Goal: Transaction & Acquisition: Purchase product/service

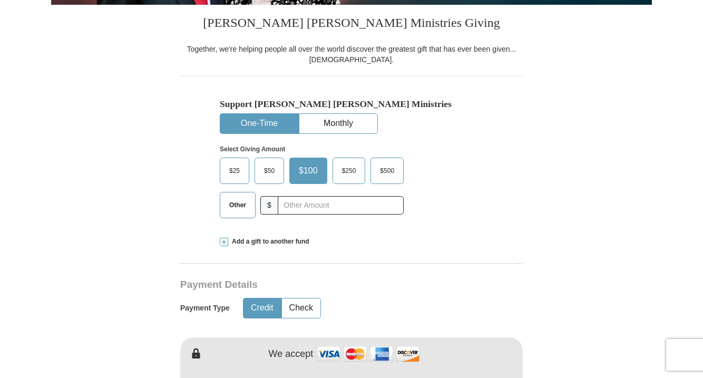
scroll to position [263, 0]
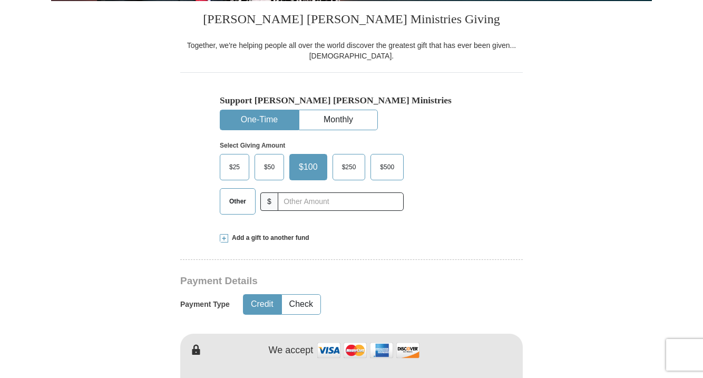
click at [235, 164] on span "$25" at bounding box center [234, 167] width 21 height 16
click at [0, 0] on input "$25" at bounding box center [0, 0] width 0 height 0
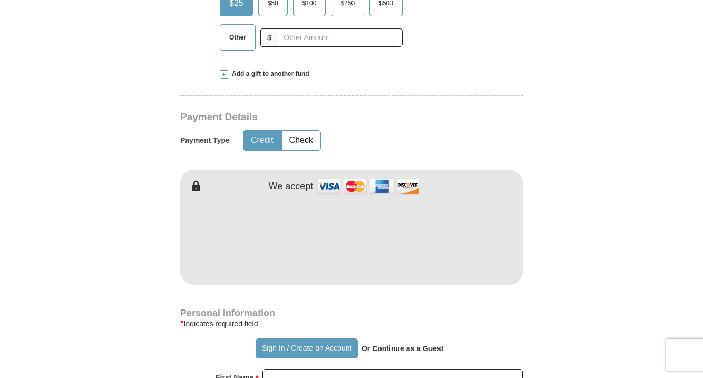
scroll to position [409, 0]
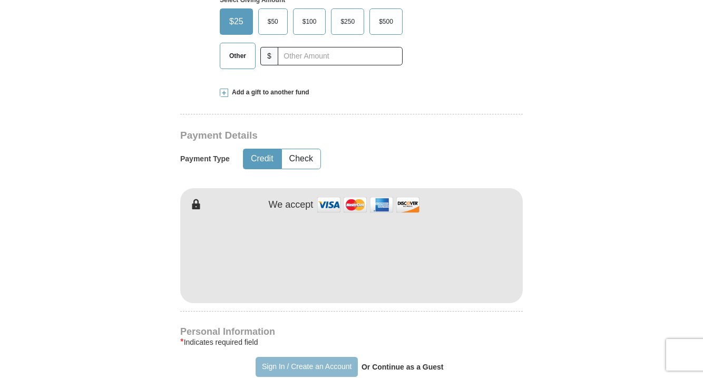
click at [269, 364] on button "Sign In / Create an Account" at bounding box center [307, 367] width 102 height 20
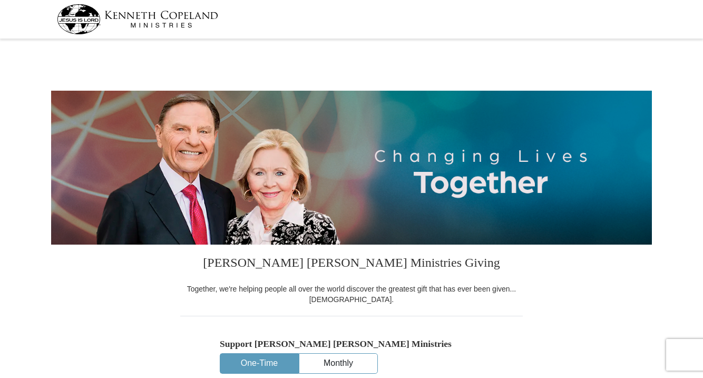
select select "FL"
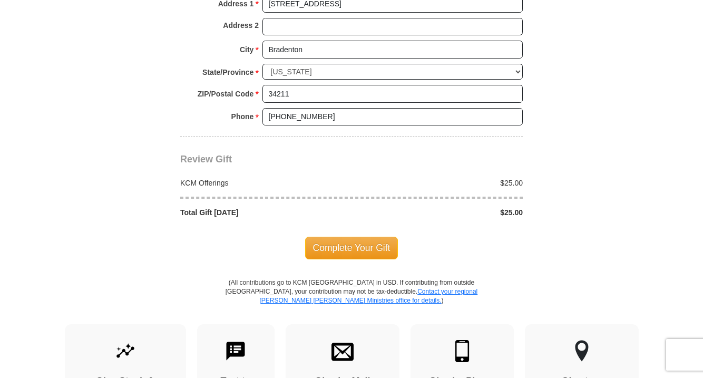
scroll to position [865, 0]
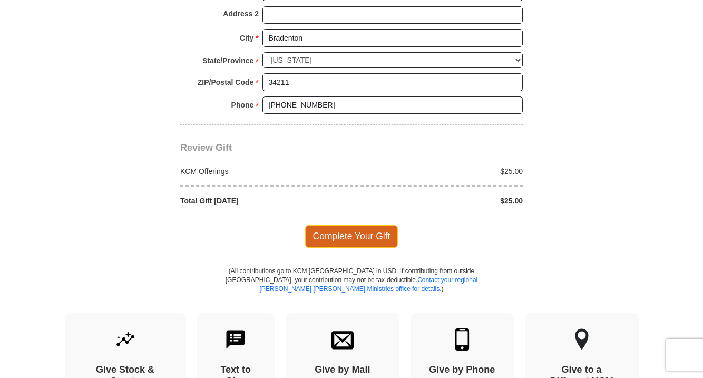
click at [351, 230] on span "Complete Your Gift" at bounding box center [351, 236] width 93 height 22
